Goal: Task Accomplishment & Management: Use online tool/utility

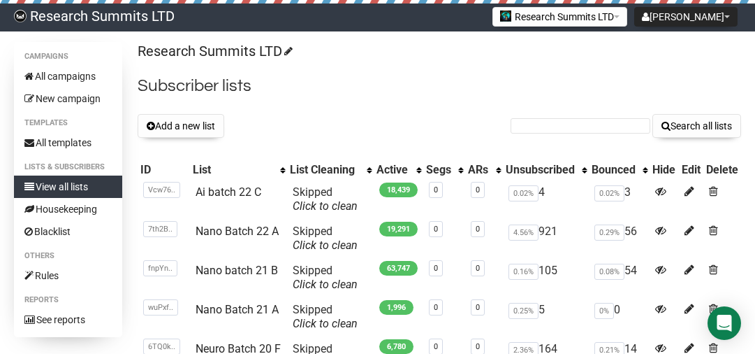
click at [164, 126] on button "Add a new list" at bounding box center [181, 126] width 87 height 24
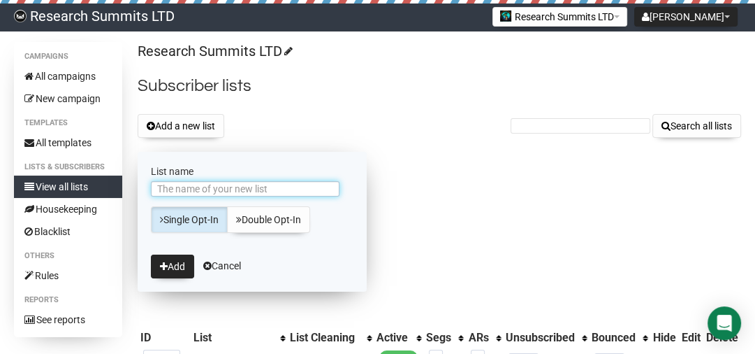
click at [187, 189] on input "List name" at bounding box center [245, 188] width 189 height 15
type input "Nano Batch 23 A"
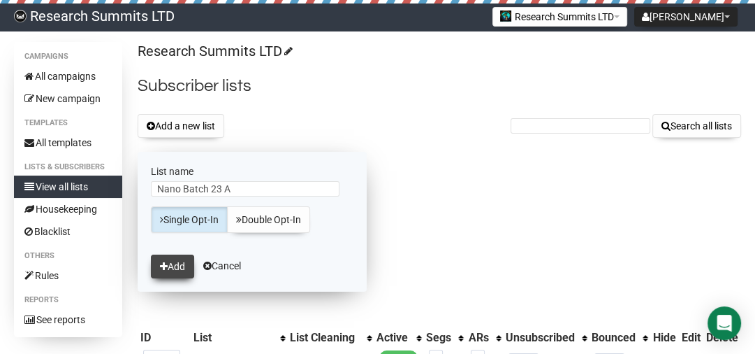
click at [170, 265] on button "Add" at bounding box center [172, 266] width 43 height 24
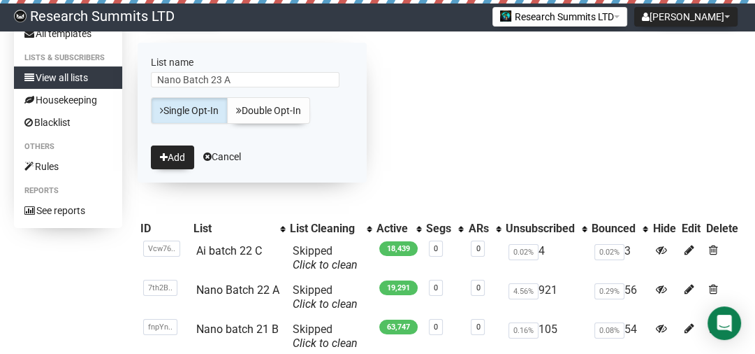
scroll to position [112, 0]
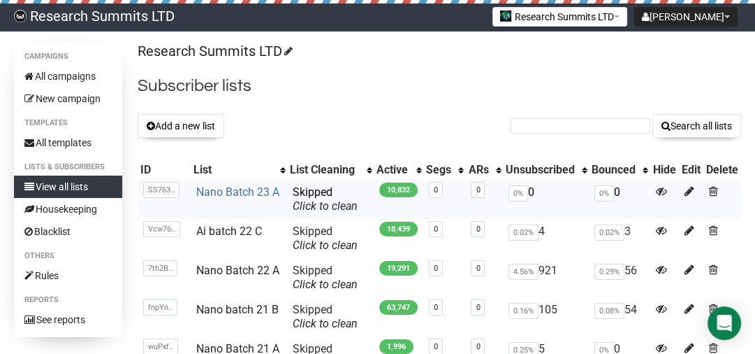
click at [262, 192] on link "Nano Batch 23 A" at bounding box center [237, 191] width 83 height 13
